Goal: Transaction & Acquisition: Purchase product/service

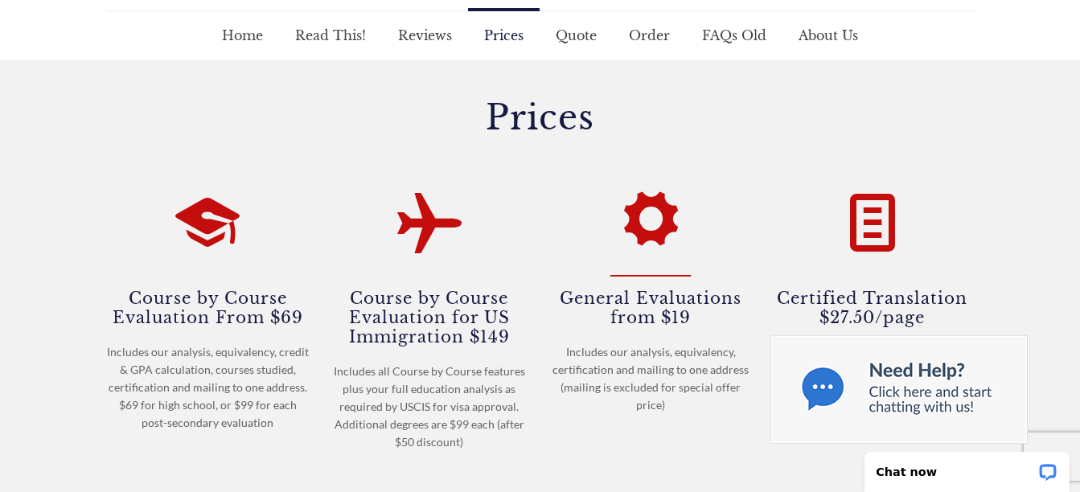
scroll to position [241, 0]
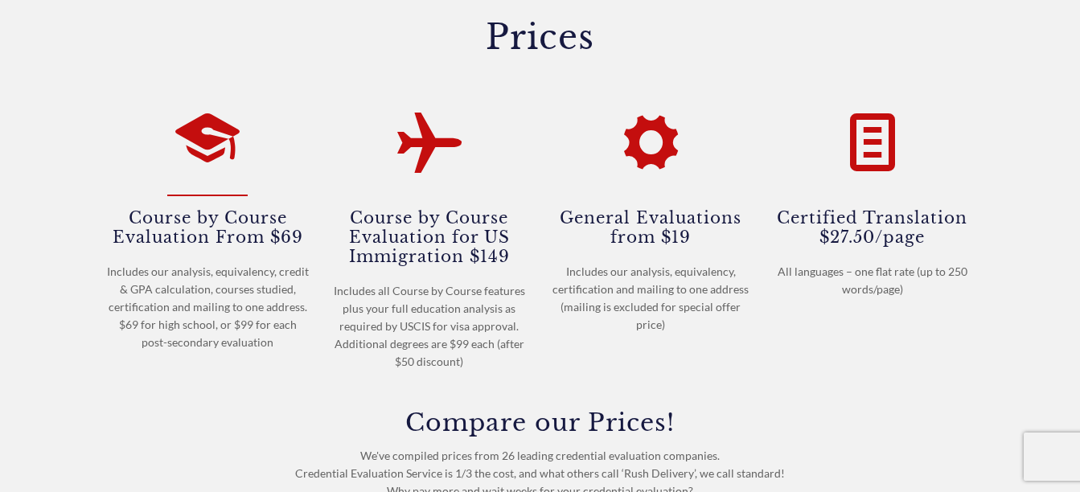
click at [203, 180] on div at bounding box center [207, 140] width 88 height 92
click at [214, 240] on h4 "Course by Course Evaluation From $69" at bounding box center [208, 227] width 203 height 40
click at [203, 129] on icon at bounding box center [207, 135] width 64 height 77
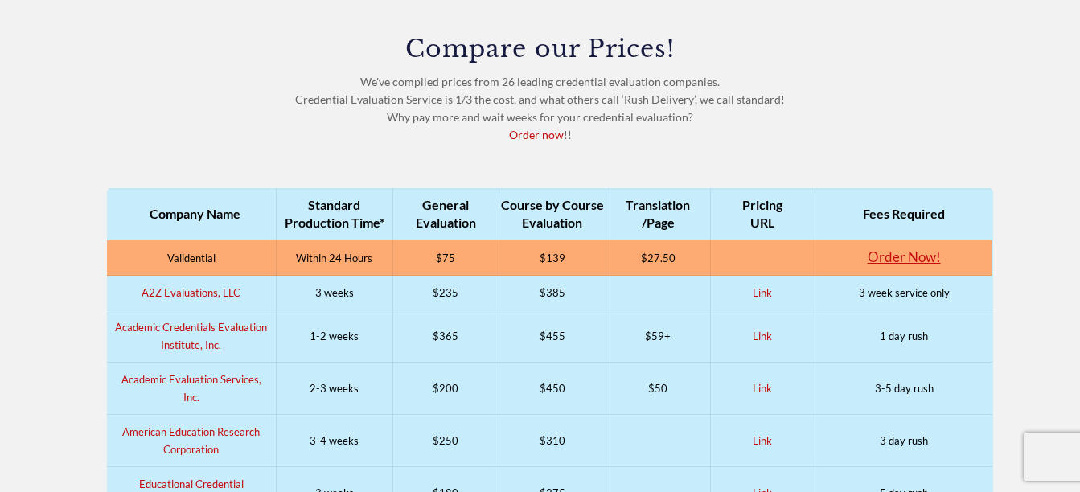
scroll to position [643, 0]
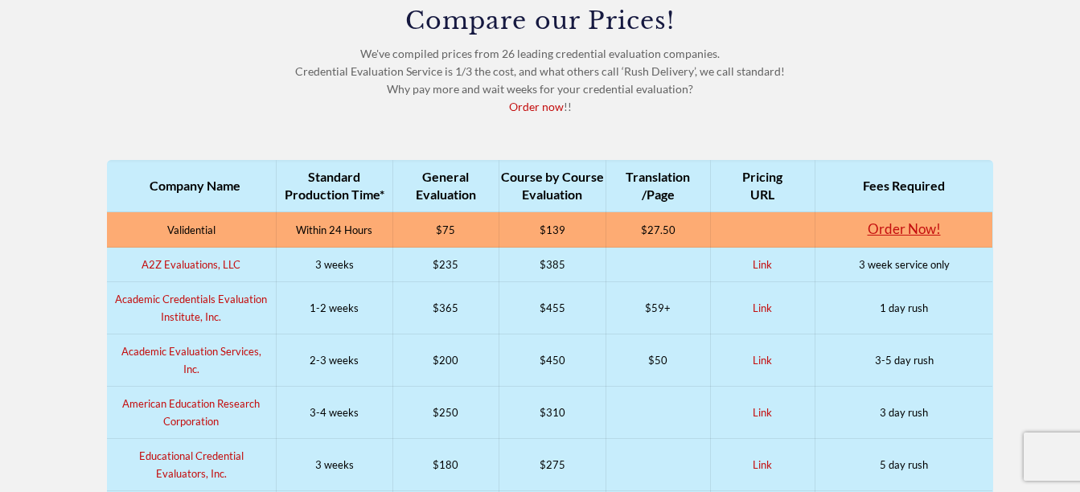
click at [338, 107] on div "Compare our Prices! We've compiled prices from 26 leading credential evaluation…" at bounding box center [540, 62] width 867 height 107
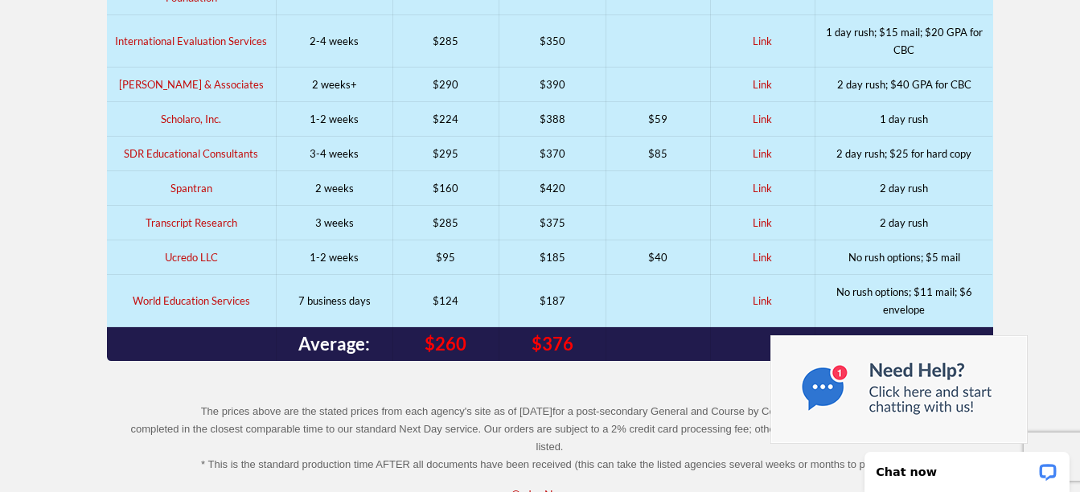
scroll to position [1849, 0]
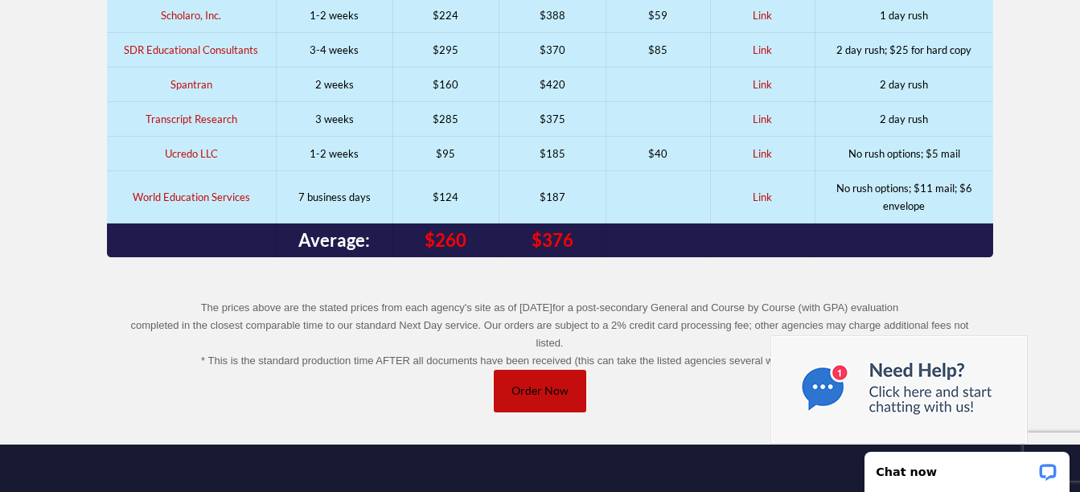
click at [540, 384] on span "Order Now" at bounding box center [539, 391] width 57 height 14
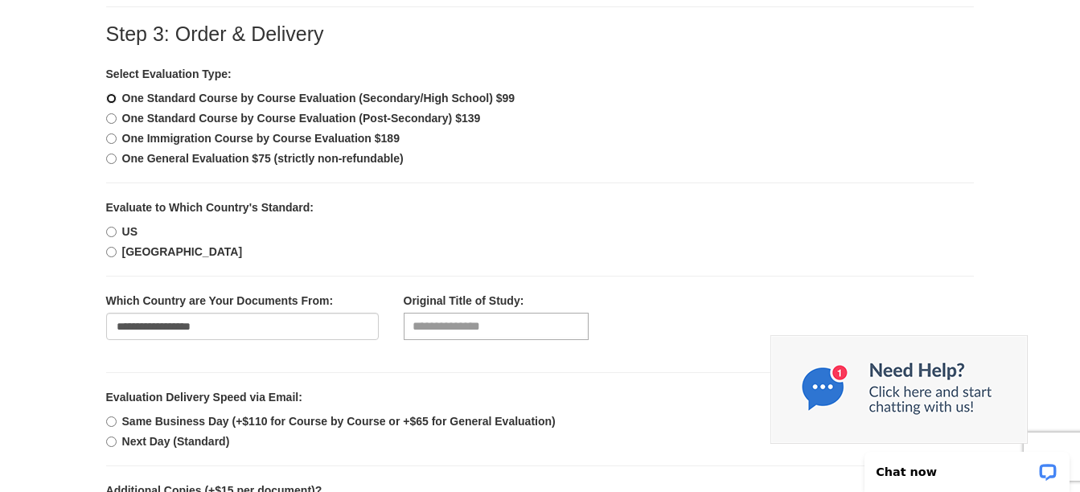
scroll to position [563, 0]
